Goal: Transaction & Acquisition: Purchase product/service

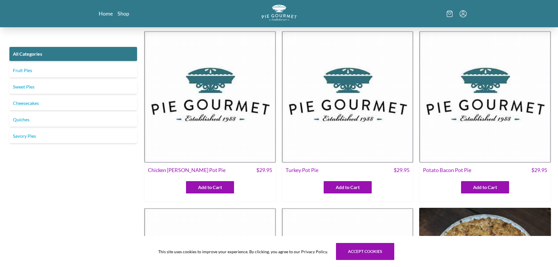
click at [461, 14] on icon "Menu" at bounding box center [462, 13] width 7 height 7
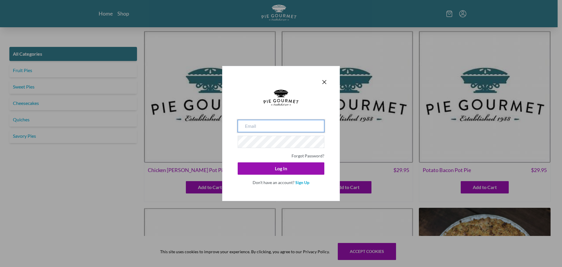
type input "[EMAIL_ADDRESS][DOMAIN_NAME]"
click at [268, 130] on input "[EMAIL_ADDRESS][DOMAIN_NAME]" at bounding box center [281, 126] width 87 height 12
click at [242, 153] on div "Forgot Password?" at bounding box center [281, 154] width 87 height 7
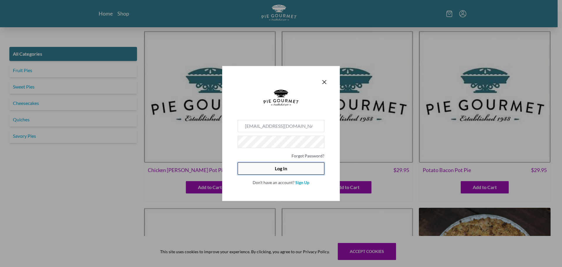
click at [260, 169] on button "Log In" at bounding box center [281, 168] width 87 height 12
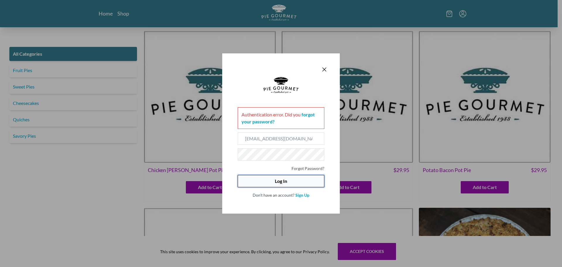
click at [290, 175] on button "Log In" at bounding box center [281, 181] width 87 height 12
click at [308, 116] on link "forgot your password?" at bounding box center [278, 118] width 73 height 13
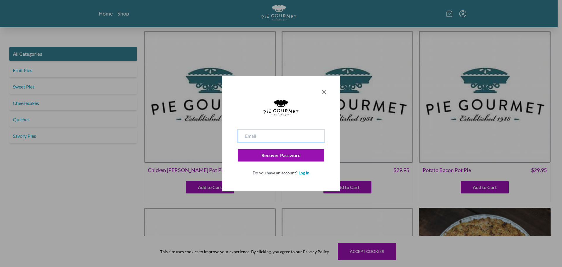
click at [265, 136] on input "email" at bounding box center [281, 136] width 87 height 12
type input "[EMAIL_ADDRESS][DOMAIN_NAME]"
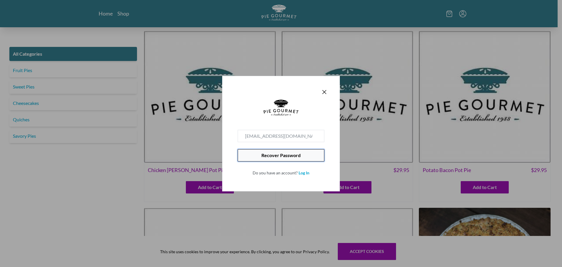
click at [272, 160] on button "Recover Password" at bounding box center [281, 155] width 87 height 12
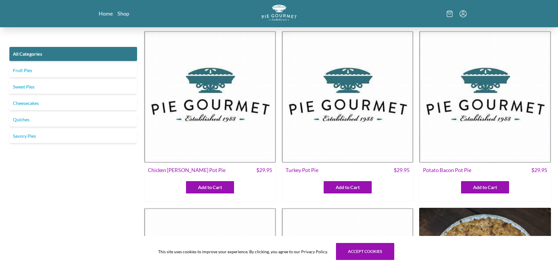
drag, startPoint x: 20, startPoint y: 215, endPoint x: 32, endPoint y: 208, distance: 13.5
click at [461, 11] on icon "Menu" at bounding box center [462, 13] width 7 height 7
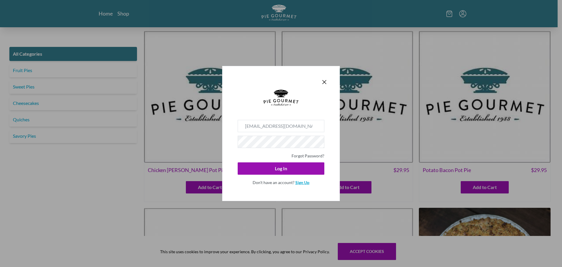
click at [307, 182] on link "Sign Up" at bounding box center [302, 182] width 14 height 5
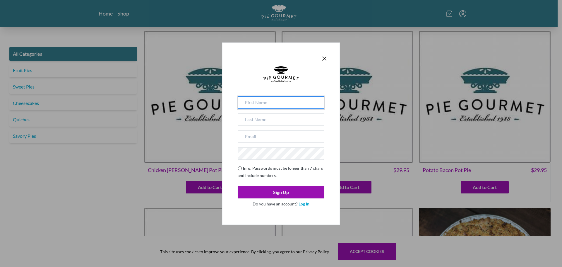
click at [268, 104] on input at bounding box center [281, 102] width 87 height 12
type input "[PERSON_NAME]"
click at [265, 114] on input at bounding box center [281, 119] width 87 height 12
type input "[PERSON_NAME]"
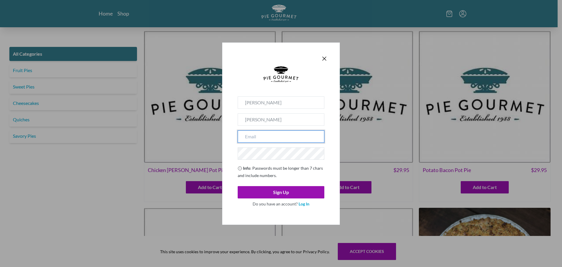
click at [255, 137] on input "email" at bounding box center [281, 136] width 87 height 12
type input "[EMAIL_ADDRESS][DOMAIN_NAME]"
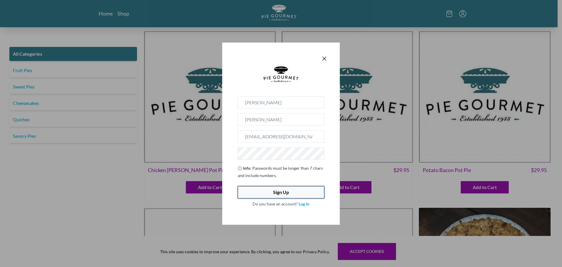
click at [247, 193] on button "Sign Up" at bounding box center [281, 192] width 87 height 12
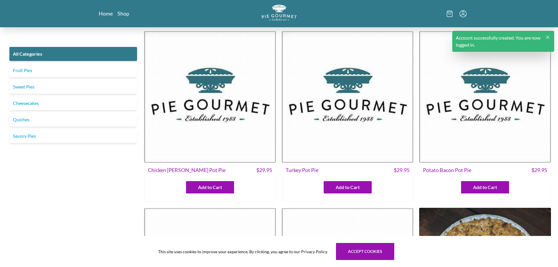
click at [462, 14] on icon "Menu" at bounding box center [462, 13] width 7 height 7
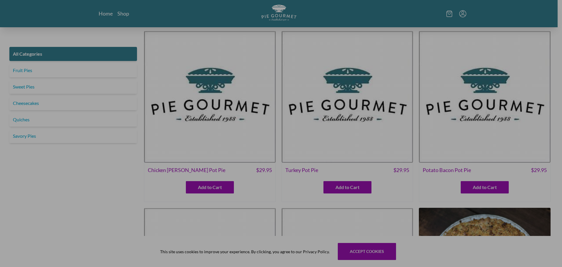
type input "[EMAIL_ADDRESS][DOMAIN_NAME]"
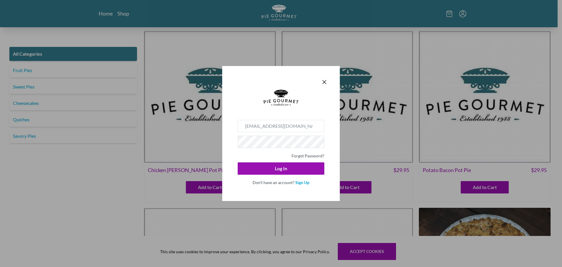
click at [275, 176] on div "[EMAIL_ADDRESS][DOMAIN_NAME] Forgot Password? Log In Don't have an account? Sig…" at bounding box center [281, 153] width 87 height 66
click at [280, 168] on button "Log In" at bounding box center [281, 168] width 87 height 12
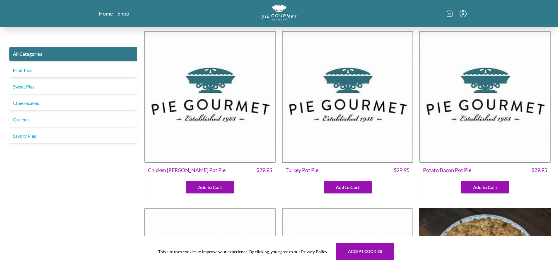
click at [17, 122] on link "Quiches" at bounding box center [73, 119] width 128 height 14
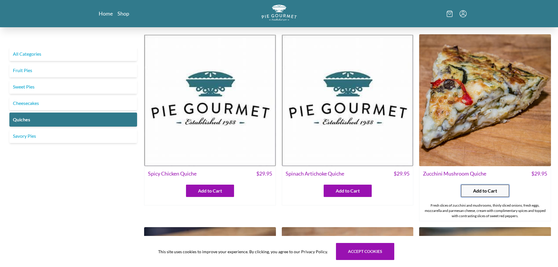
click at [483, 188] on span "Add to Cart" at bounding box center [485, 190] width 24 height 7
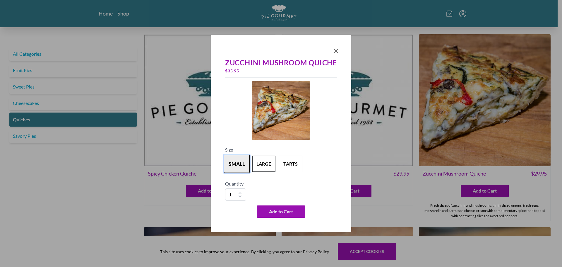
click at [237, 163] on button "small" at bounding box center [237, 164] width 26 height 18
click at [268, 214] on button "Add to Cart" at bounding box center [281, 211] width 48 height 12
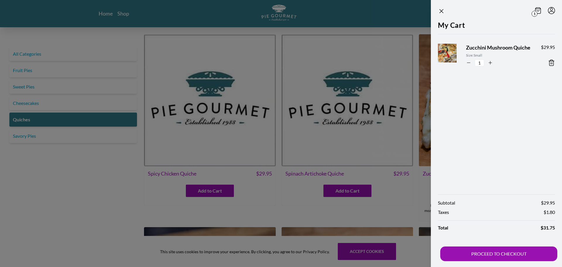
click at [360, 116] on div at bounding box center [281, 133] width 562 height 267
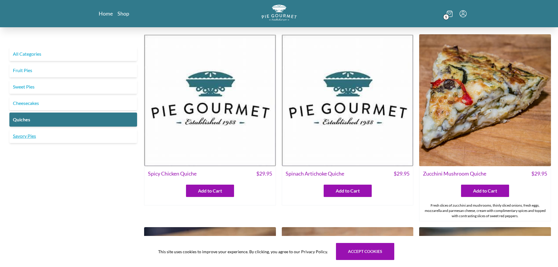
click at [24, 132] on link "Savory Pies" at bounding box center [73, 136] width 128 height 14
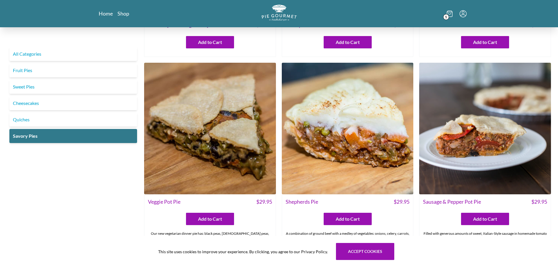
scroll to position [205, 0]
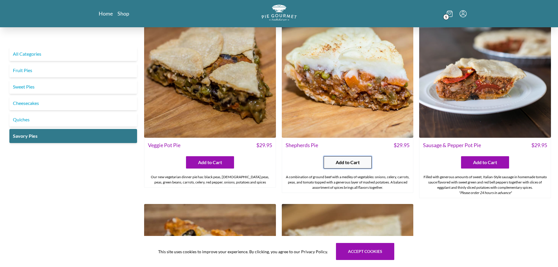
click at [370, 162] on button "Add to Cart" at bounding box center [348, 162] width 48 height 12
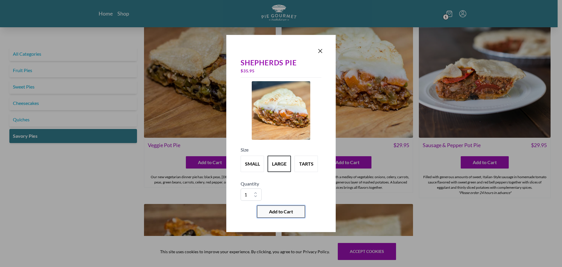
click at [274, 208] on span "Add to Cart" at bounding box center [281, 211] width 24 height 7
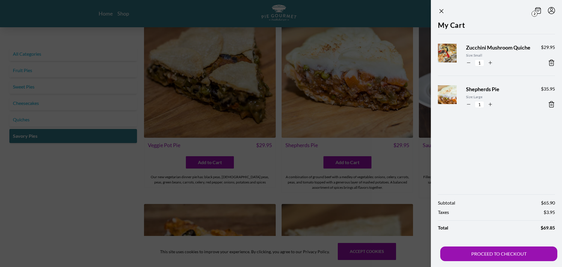
click at [143, 182] on div at bounding box center [281, 133] width 562 height 267
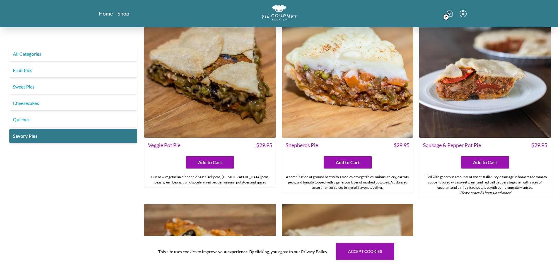
click at [145, 180] on div "Our new vegetarian dinner pie has: black peas, [DEMOGRAPHIC_DATA] peas, peas, g…" at bounding box center [209, 179] width 131 height 15
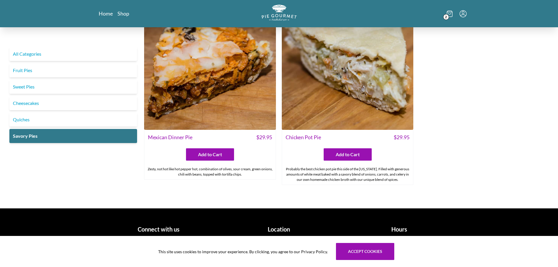
scroll to position [412, 0]
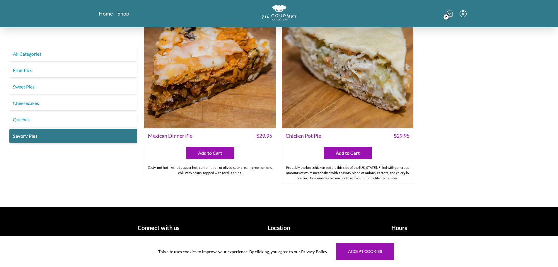
click at [31, 86] on link "Sweet Pies" at bounding box center [73, 87] width 128 height 14
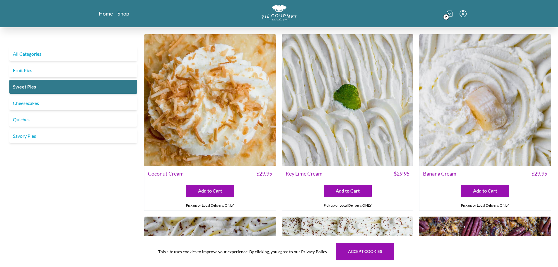
scroll to position [88, 0]
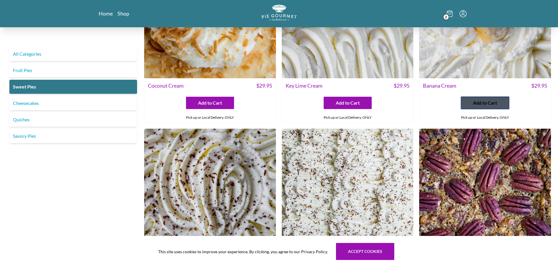
click at [499, 97] on button "Add to Cart" at bounding box center [485, 103] width 48 height 12
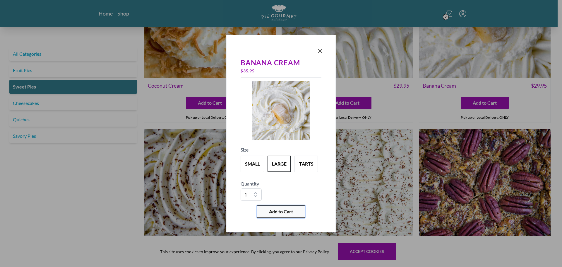
click at [285, 213] on span "Add to Cart" at bounding box center [281, 211] width 24 height 7
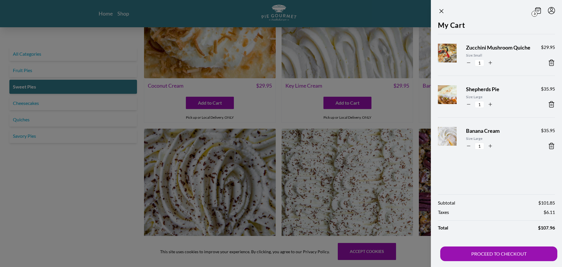
click at [88, 197] on div at bounding box center [281, 133] width 562 height 267
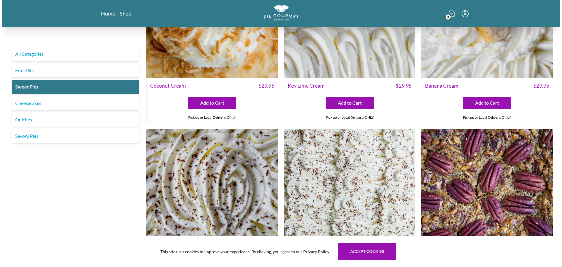
scroll to position [176, 0]
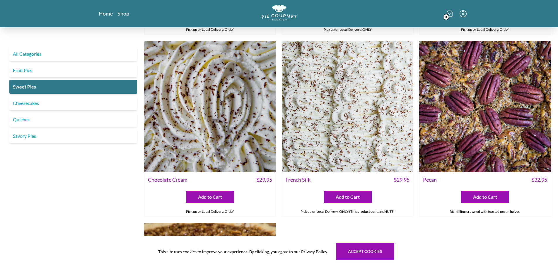
click at [446, 16] on span "3" at bounding box center [446, 17] width 6 height 6
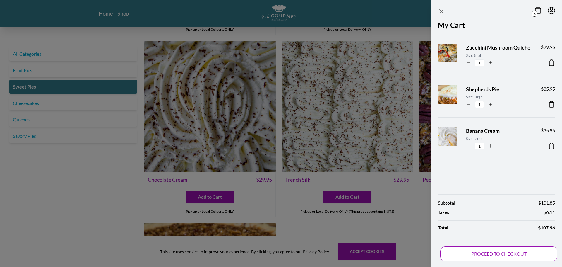
click at [511, 254] on button "PROCEED TO CHECKOUT" at bounding box center [498, 253] width 117 height 15
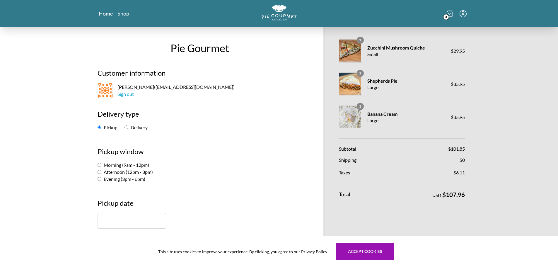
click at [124, 125] on div "Pickup Delivery" at bounding box center [199, 127] width 204 height 7
click at [126, 128] on input "Delivery" at bounding box center [126, 127] width 4 height 4
radio input "true"
select select "-1"
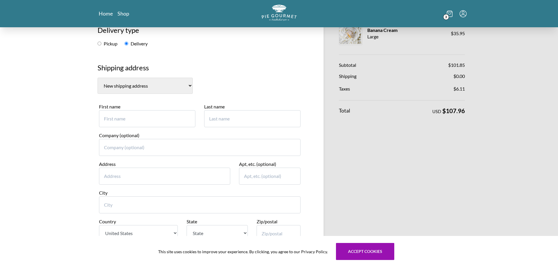
scroll to position [88, 0]
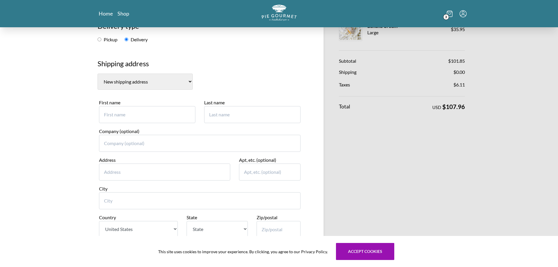
click at [155, 117] on input "First name" at bounding box center [147, 114] width 96 height 17
type input "[PERSON_NAME]"
click at [210, 110] on input "Last name" at bounding box center [252, 114] width 96 height 17
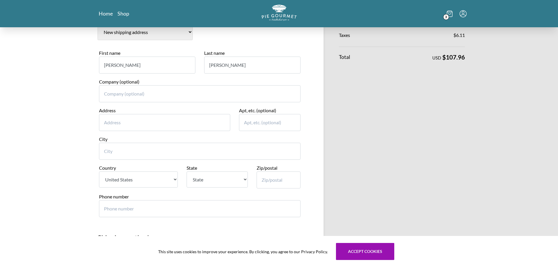
scroll to position [205, 0]
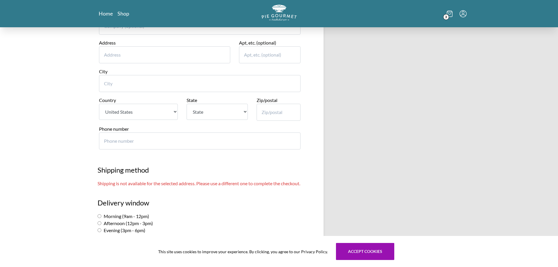
type input "[PERSON_NAME]"
click at [144, 60] on input "Address" at bounding box center [164, 54] width 131 height 17
type input "[STREET_ADDRESS]"
type input "Courthouse Art of Dentistry"
type input "Store F"
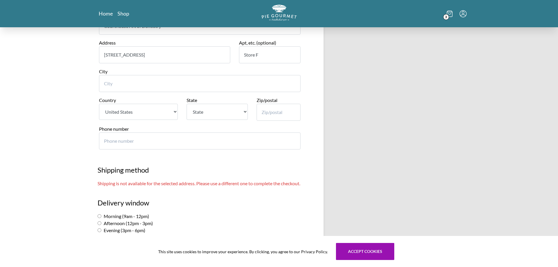
type input "[GEOGRAPHIC_DATA]"
select select "VA"
type input "22201"
type input "7037780854"
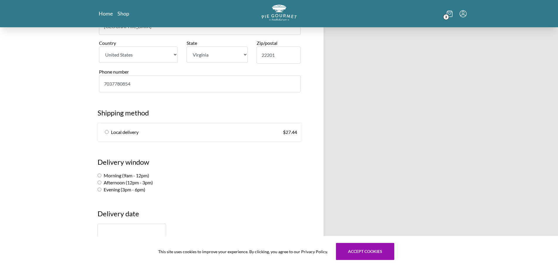
scroll to position [263, 0]
click at [106, 133] on link "Local delivery $ 27.44" at bounding box center [200, 131] width 204 height 18
radio input "true"
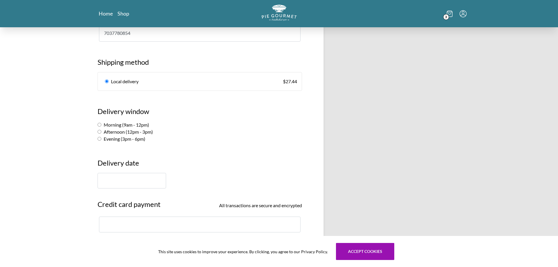
scroll to position [322, 0]
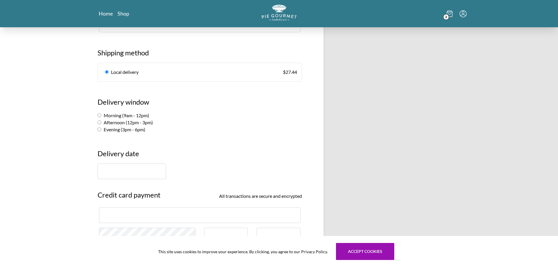
click at [98, 115] on input "Morning (9am - 12pm)" at bounding box center [99, 115] width 4 height 4
radio input "true"
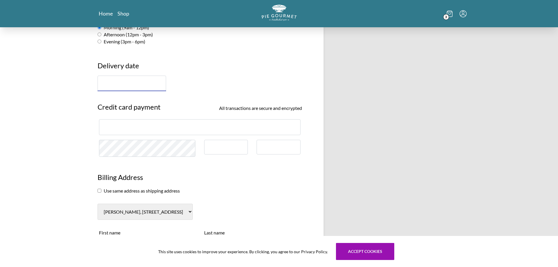
click at [138, 86] on input "text" at bounding box center [131, 84] width 69 height 16
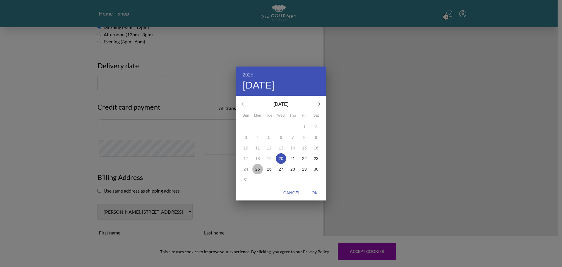
click at [259, 169] on p "25" at bounding box center [257, 169] width 5 height 6
click at [316, 191] on span "OK" at bounding box center [315, 192] width 14 height 7
type input "[DATE]"
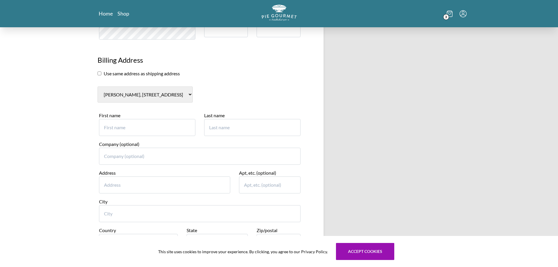
scroll to position [439, 0]
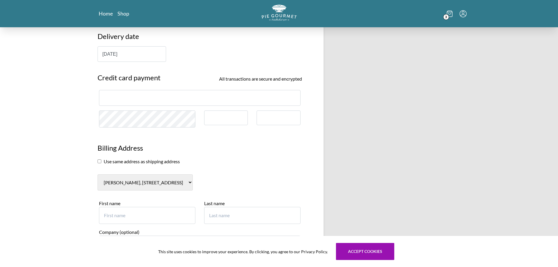
click at [145, 101] on div at bounding box center [199, 98] width 201 height 16
click at [228, 112] on div at bounding box center [226, 117] width 44 height 15
click at [256, 118] on div at bounding box center [278, 117] width 44 height 15
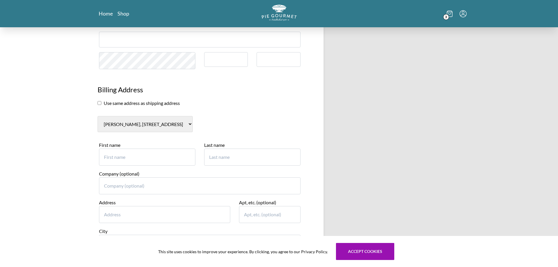
scroll to position [498, 0]
click at [99, 104] on input "checkbox" at bounding box center [99, 103] width 4 height 4
checkbox input "true"
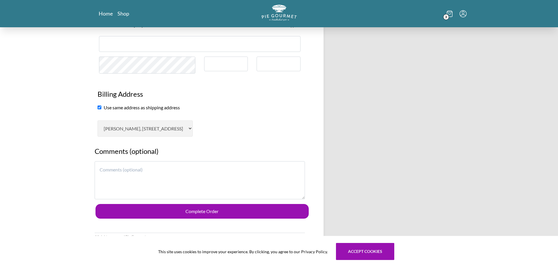
scroll to position [527, 0]
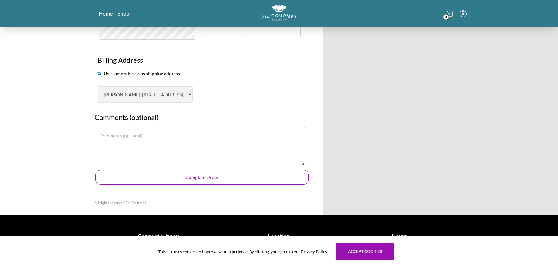
click at [194, 177] on button "Complete Order" at bounding box center [201, 177] width 213 height 15
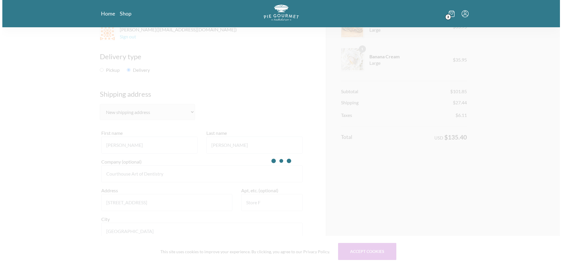
scroll to position [0, 0]
